Goal: Information Seeking & Learning: Find specific fact

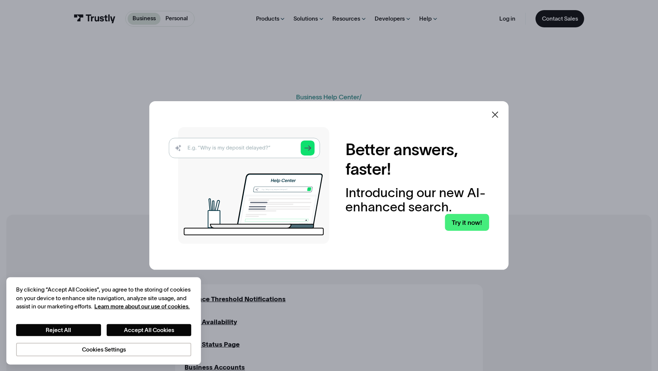
click at [498, 114] on icon at bounding box center [495, 114] width 6 height 6
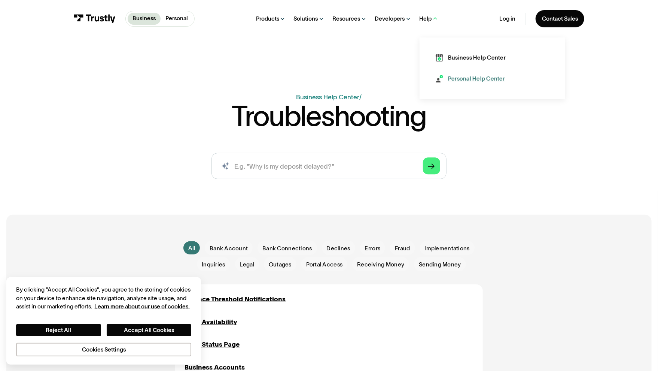
click at [468, 79] on div "Personal Help Center" at bounding box center [476, 79] width 57 height 8
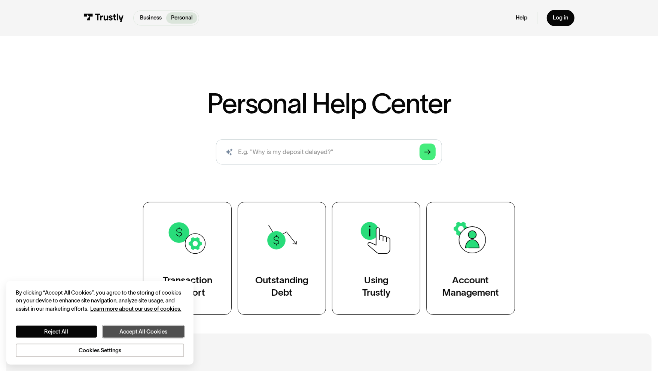
click at [124, 328] on button "Accept All Cookies" at bounding box center [144, 331] width 82 height 12
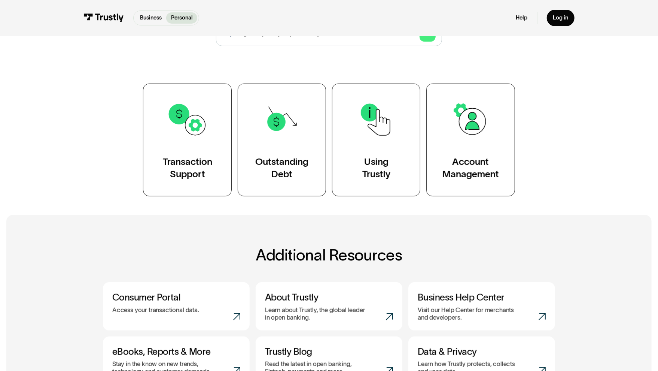
scroll to position [112, 0]
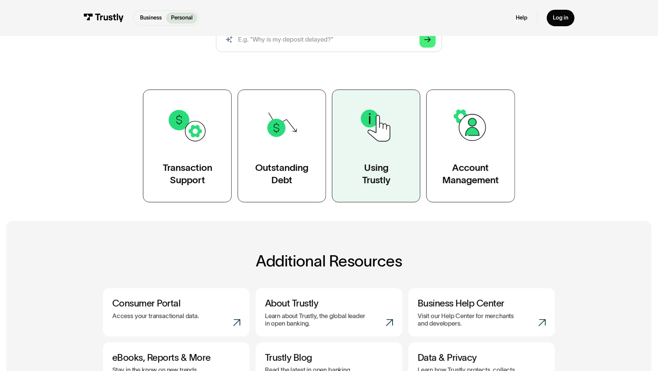
click at [378, 149] on link "Using Trustly" at bounding box center [376, 146] width 88 height 113
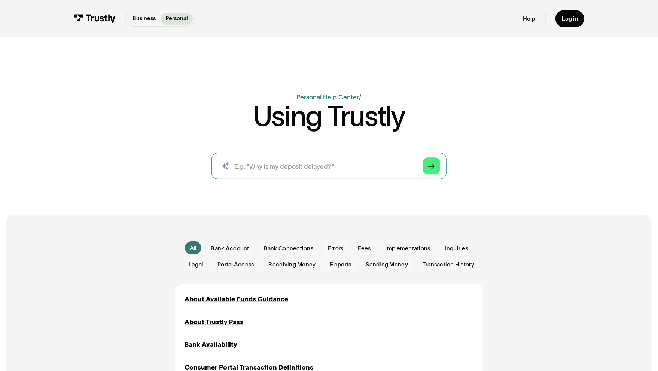
scroll to position [112, 0]
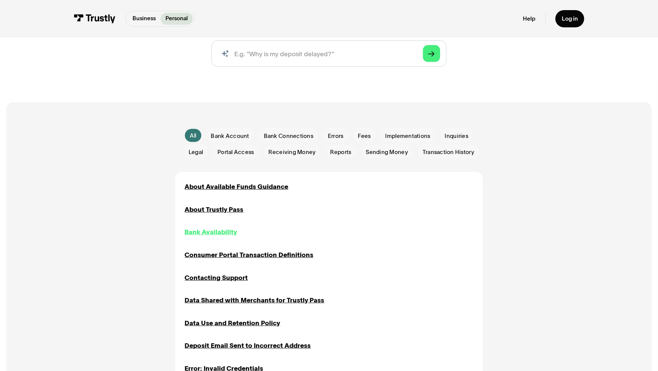
click at [210, 234] on div "Bank Availability" at bounding box center [211, 232] width 52 height 10
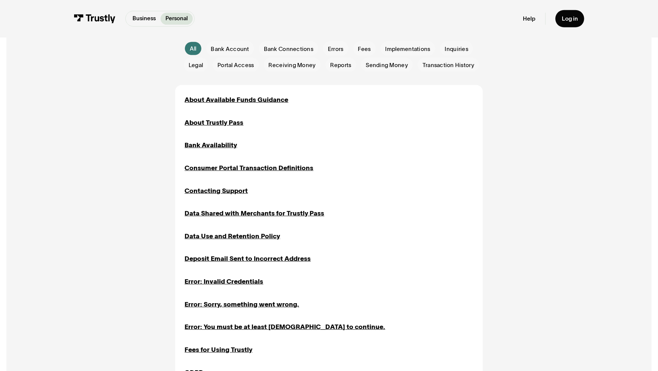
scroll to position [187, 0]
